Goal: Information Seeking & Learning: Learn about a topic

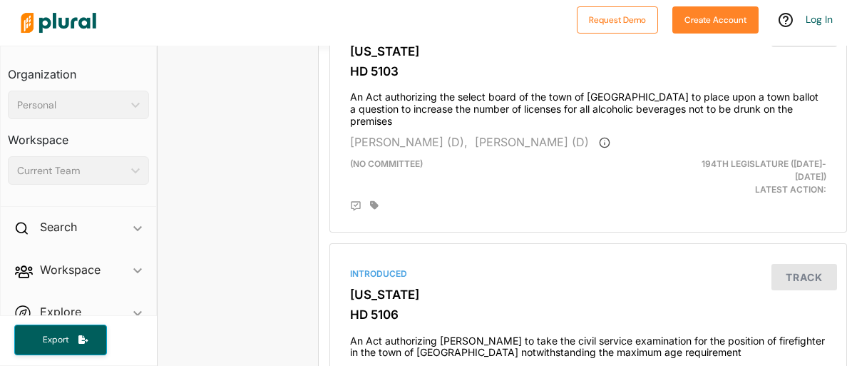
scroll to position [4324, 0]
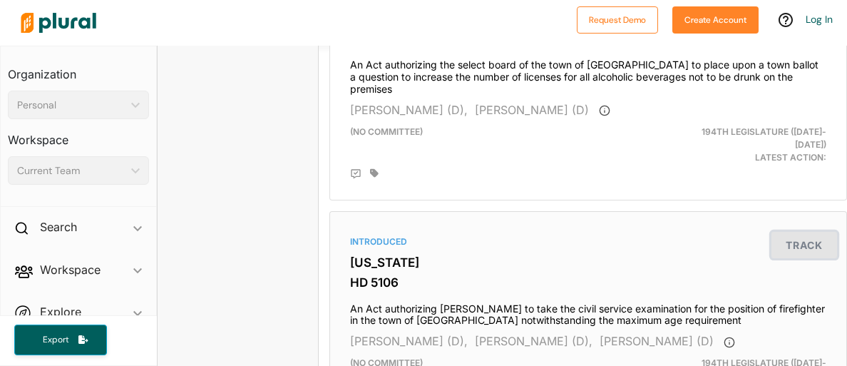
click at [828, 232] on button "Track" at bounding box center [805, 245] width 66 height 26
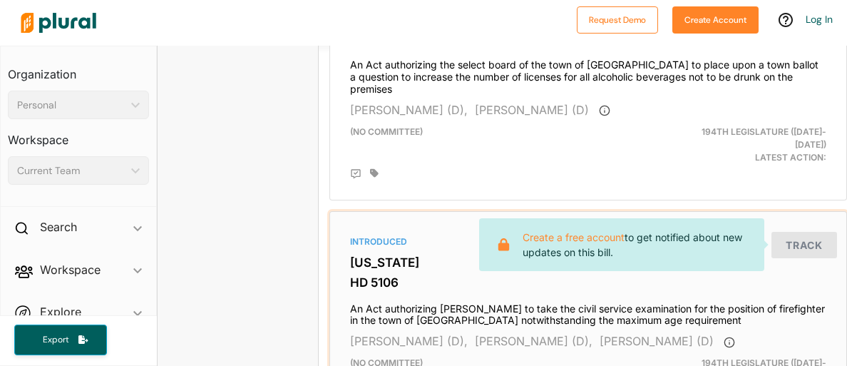
click at [708, 275] on h3 "HD 5106" at bounding box center [588, 282] width 476 height 14
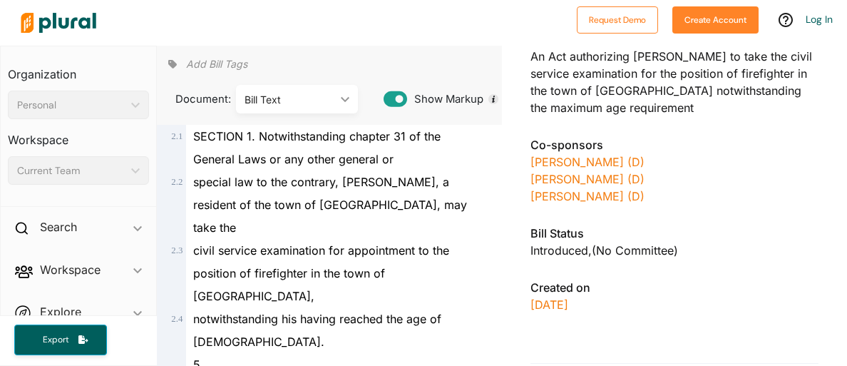
scroll to position [111, 0]
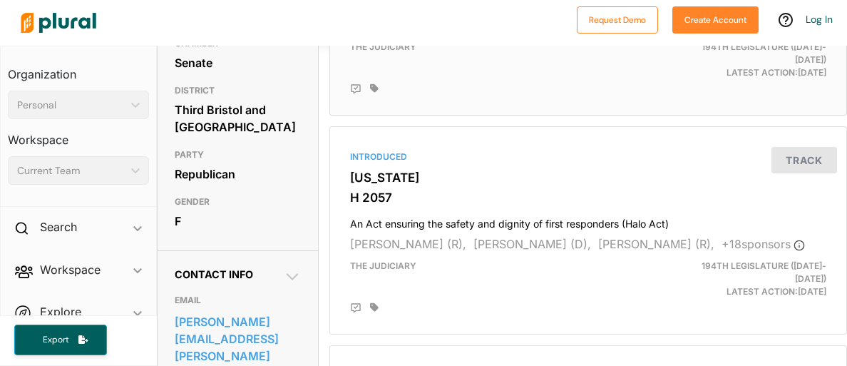
scroll to position [258, 0]
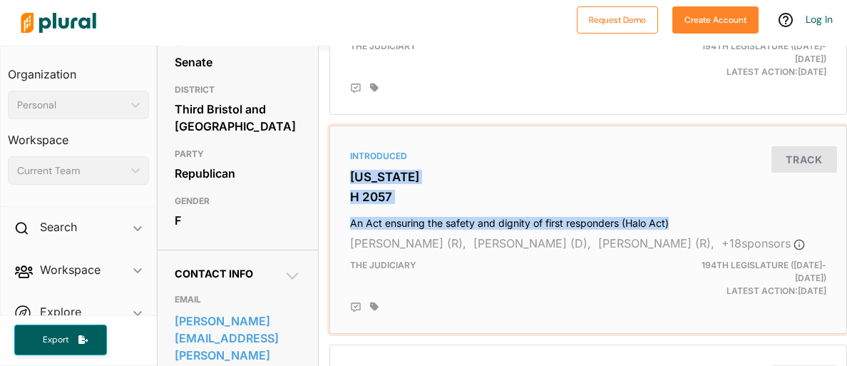
drag, startPoint x: 344, startPoint y: 158, endPoint x: 721, endPoint y: 212, distance: 380.4
click at [721, 212] on div "Introduced [US_STATE] H 2057 An Act ensuring the safety and dignity of first re…" at bounding box center [588, 230] width 505 height 196
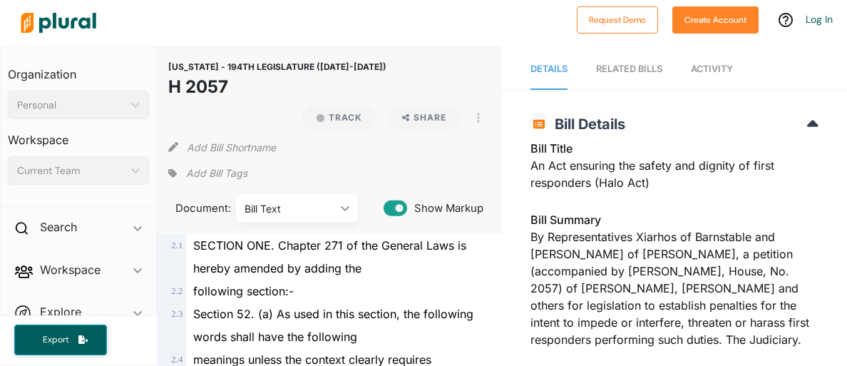
click at [652, 195] on div "Bill Title An Act ensuring the safety and dignity of first responders (Halo Act)" at bounding box center [675, 170] width 288 height 60
drag, startPoint x: 170, startPoint y: 82, endPoint x: 229, endPoint y: 82, distance: 59.2
click at [229, 82] on h1 "H 2057" at bounding box center [277, 87] width 218 height 26
